Goal: Transaction & Acquisition: Purchase product/service

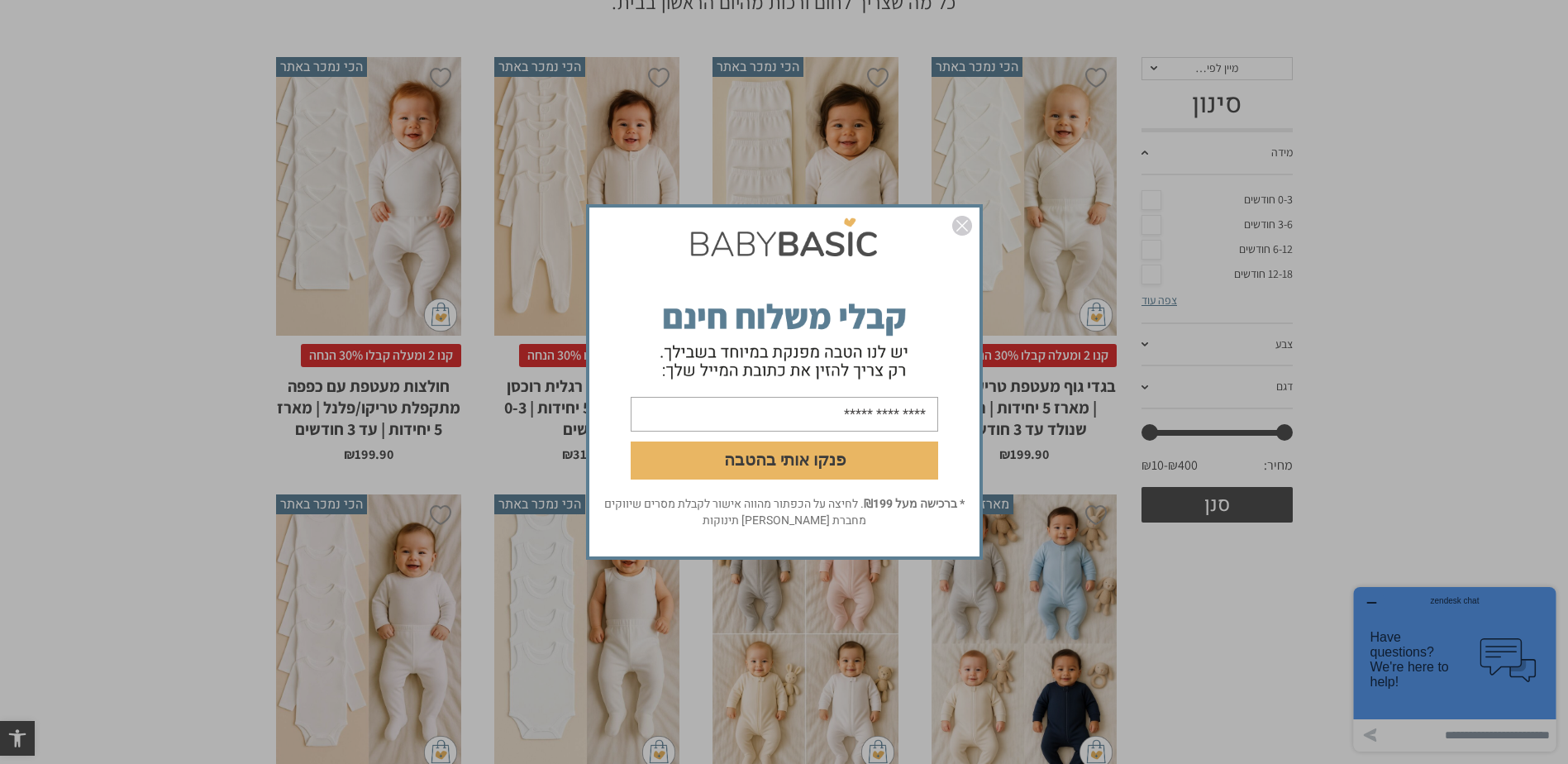
click at [960, 221] on img "סגור" at bounding box center [962, 225] width 20 height 20
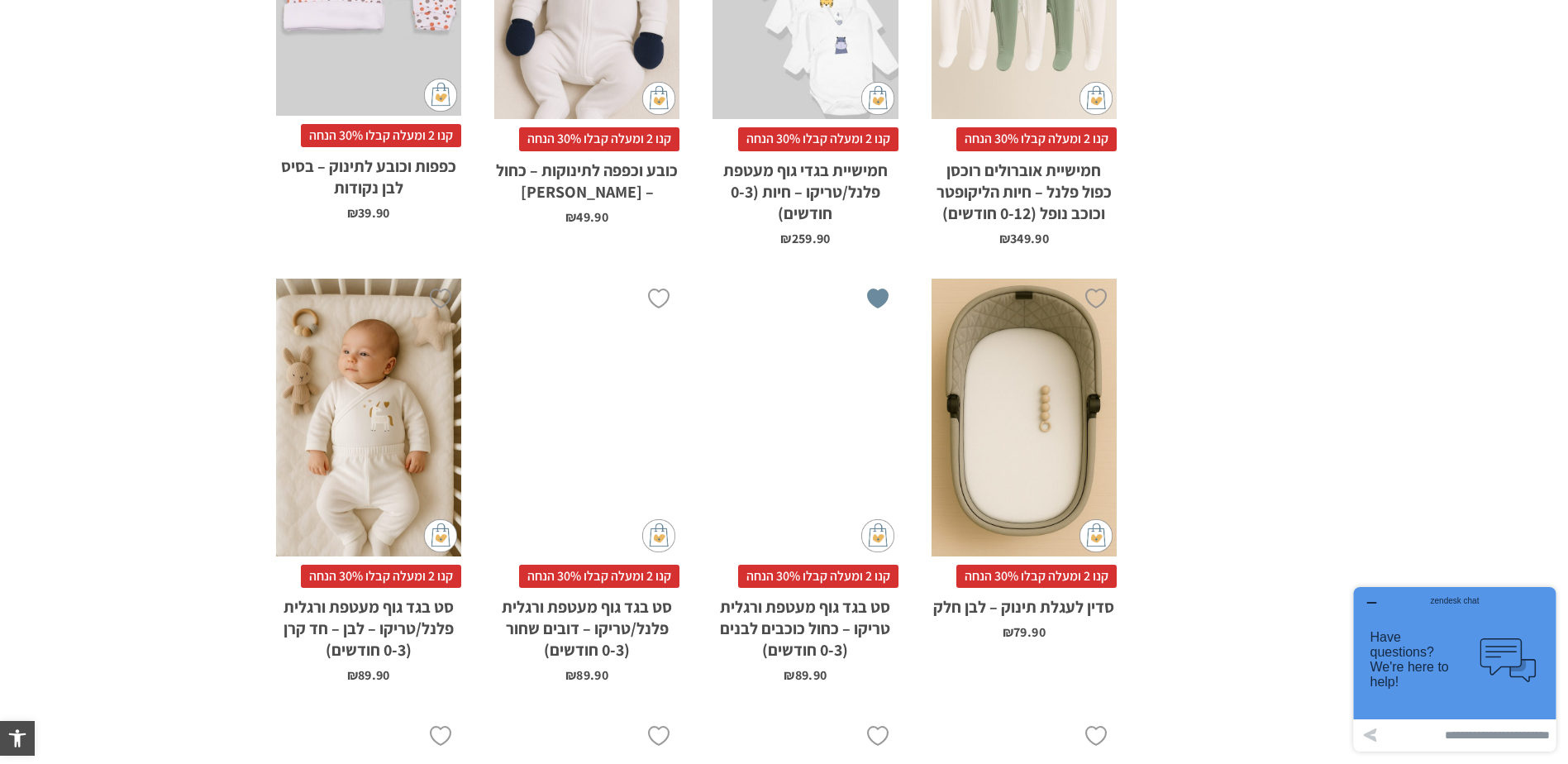
scroll to position [3719, 0]
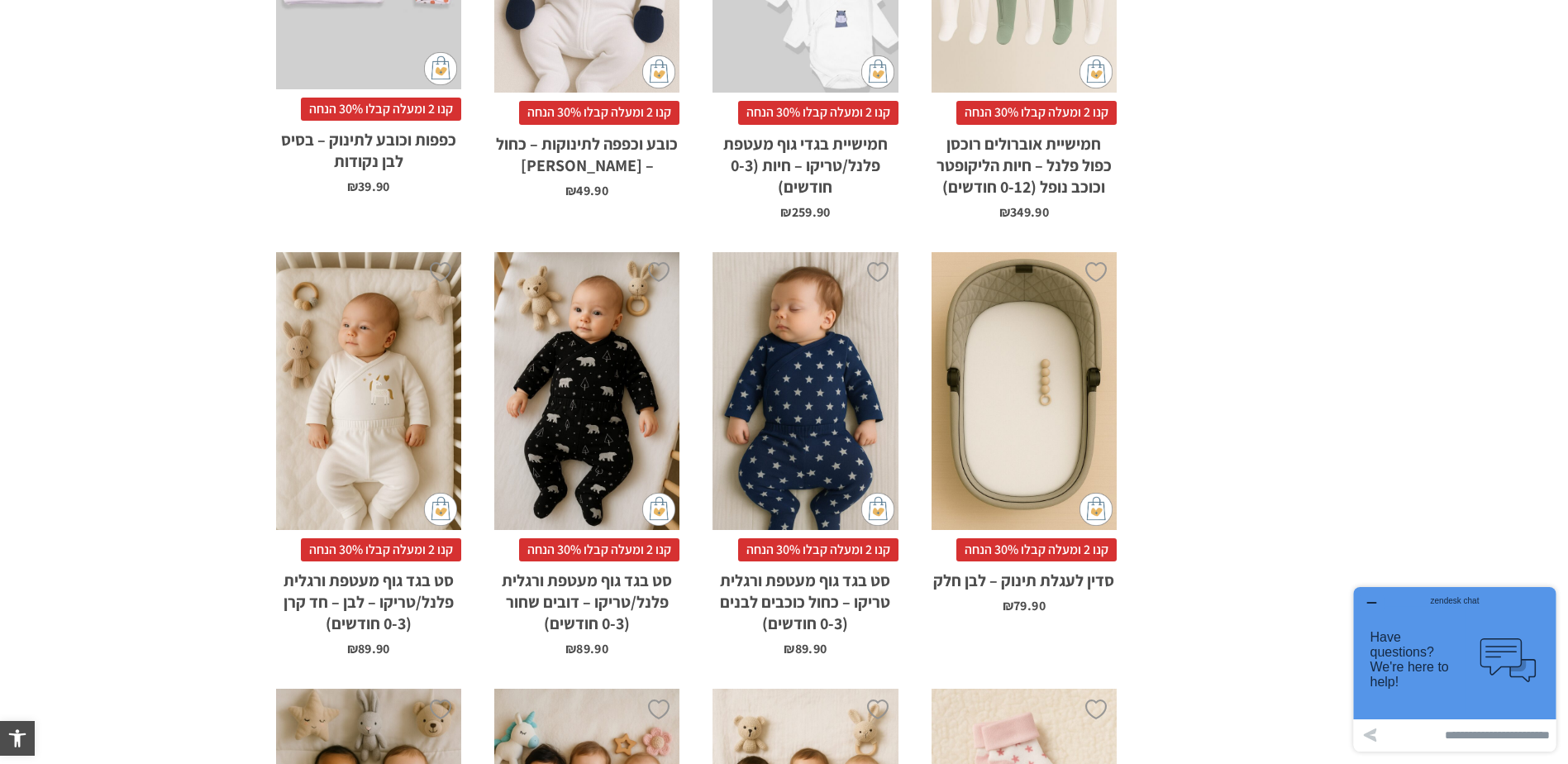
click at [369, 431] on div "x בחירת סוג בד טריקו (עונת מעבר/קיץ) פלנל (חורף)" at bounding box center [369, 390] width 185 height 278
click at [369, 417] on div "x בחירת סוג בד טריקו (עונת מעבר/קיץ) פלנל (חורף)" at bounding box center [369, 390] width 185 height 278
